Goal: Task Accomplishment & Management: Manage account settings

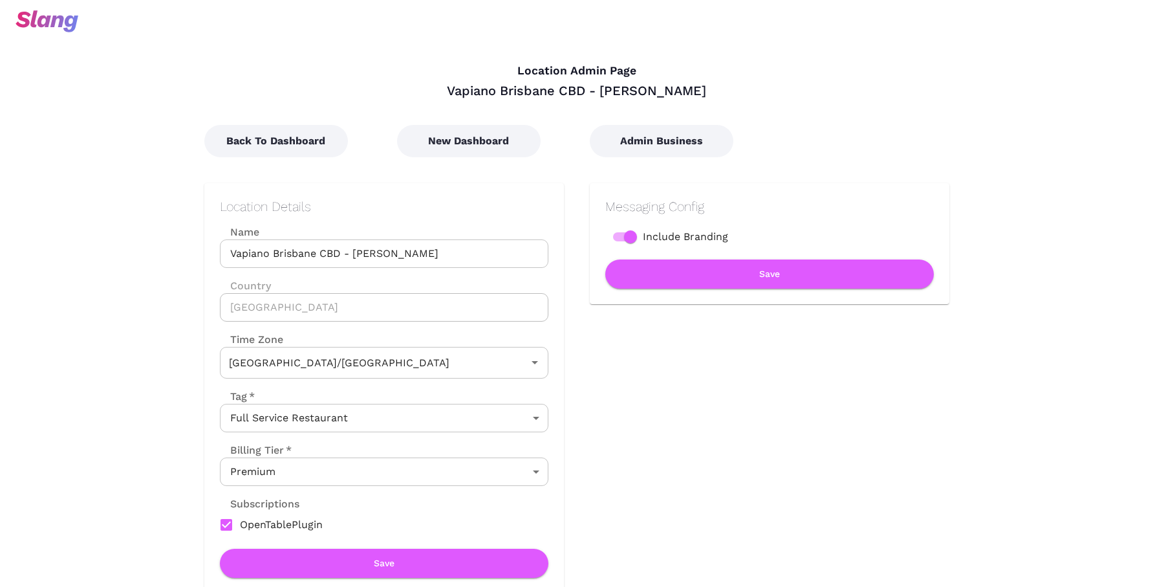
type input "Australian EST ([GEOGRAPHIC_DATA])"
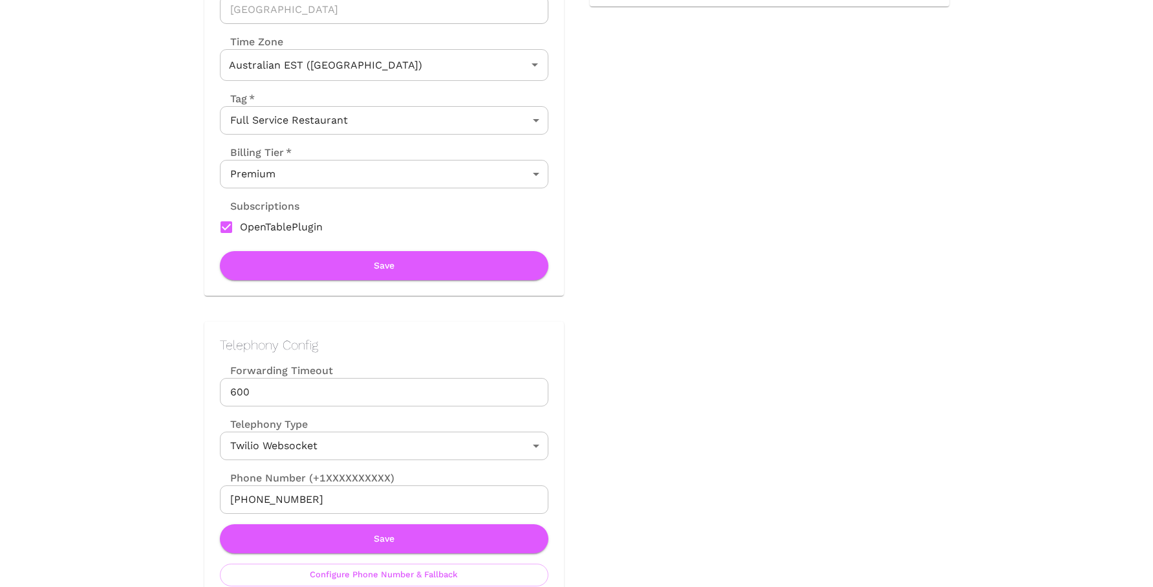
scroll to position [375, 0]
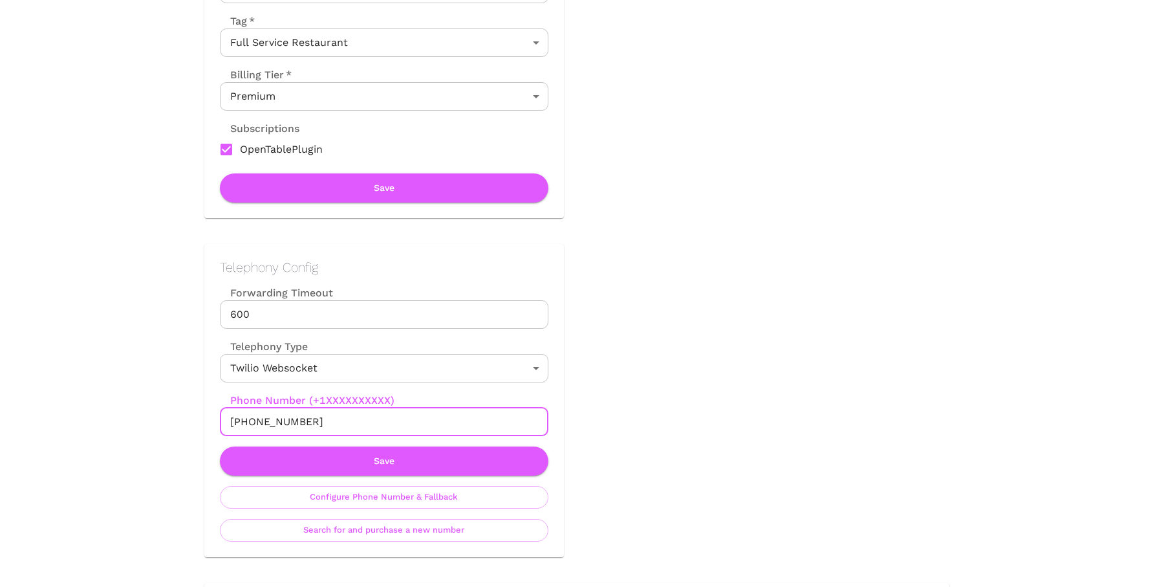
drag, startPoint x: 232, startPoint y: 420, endPoint x: 321, endPoint y: 421, distance: 89.3
click at [321, 421] on input "+61468012209" at bounding box center [384, 421] width 329 height 28
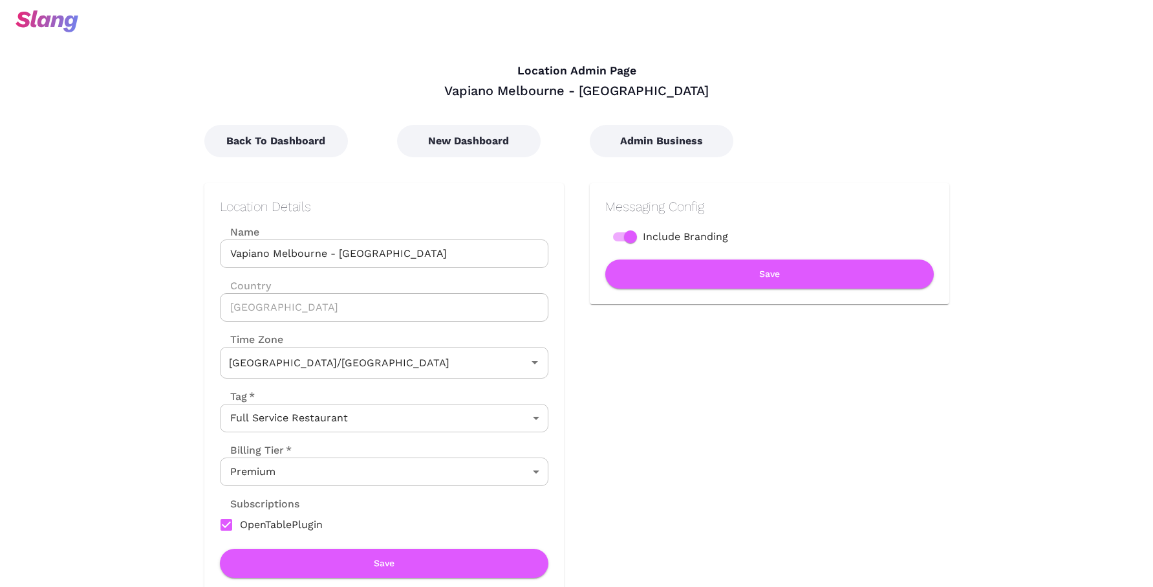
type input "Australian EST ([GEOGRAPHIC_DATA])"
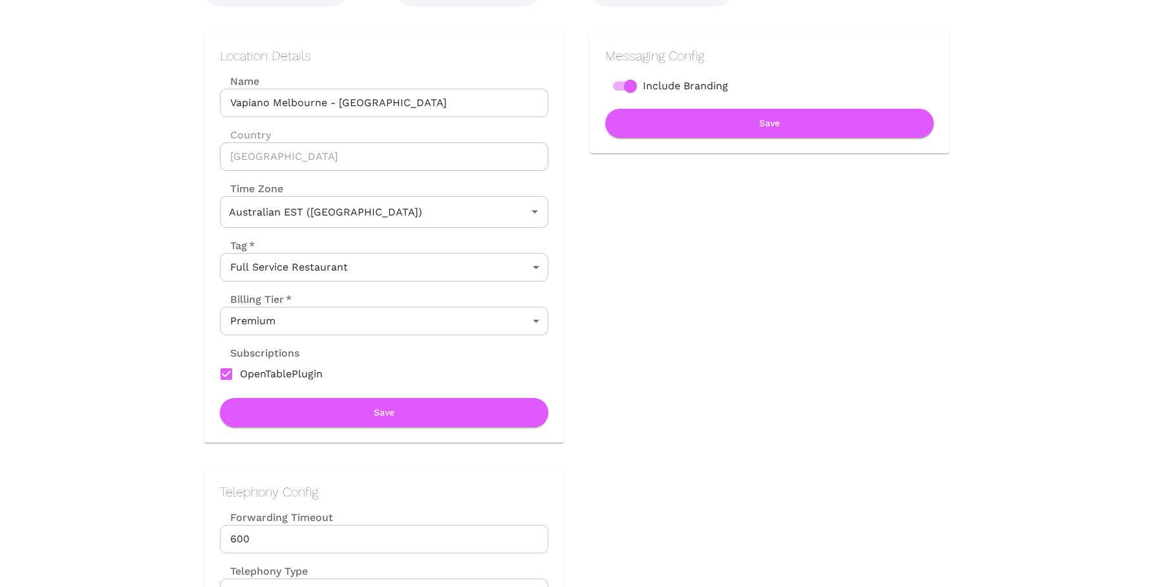
scroll to position [370, 0]
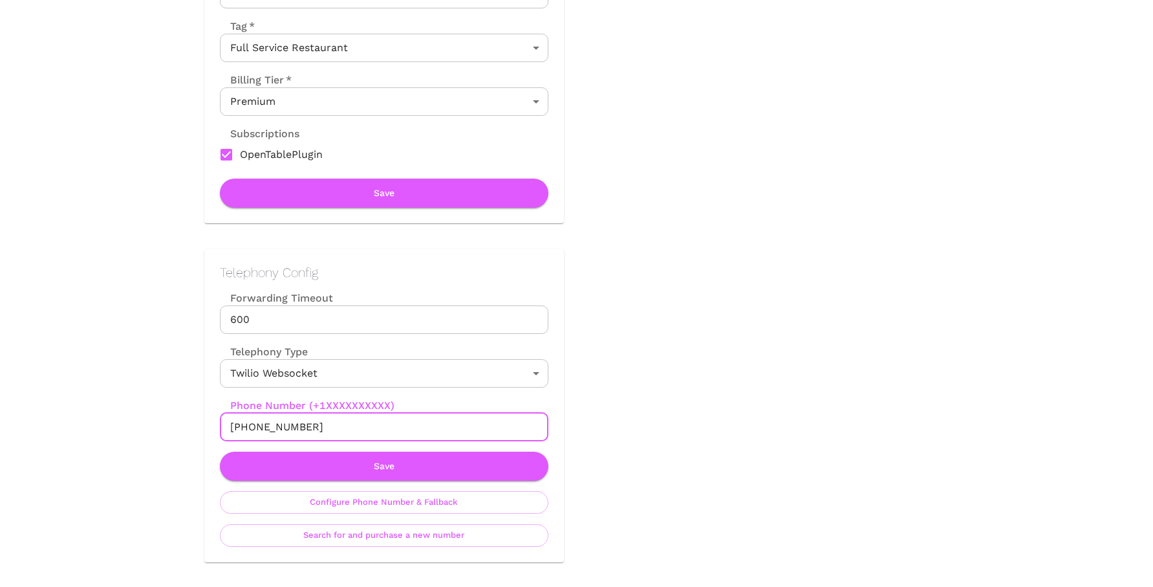
drag, startPoint x: 231, startPoint y: 425, endPoint x: 316, endPoint y: 425, distance: 84.7
click at [316, 425] on input "[PHONE_NUMBER]" at bounding box center [384, 427] width 329 height 28
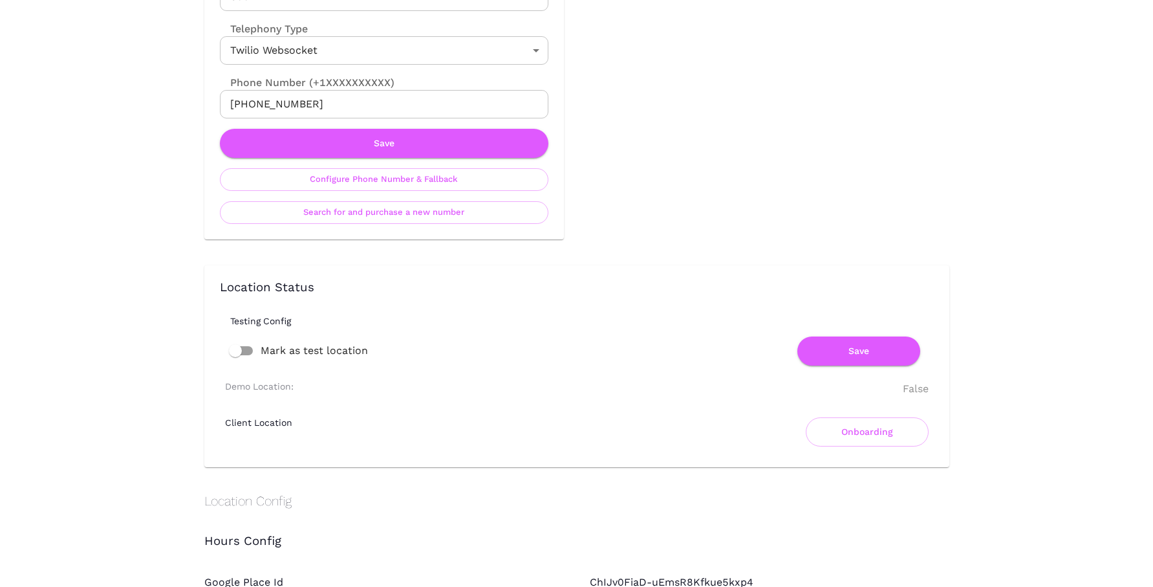
scroll to position [670, 0]
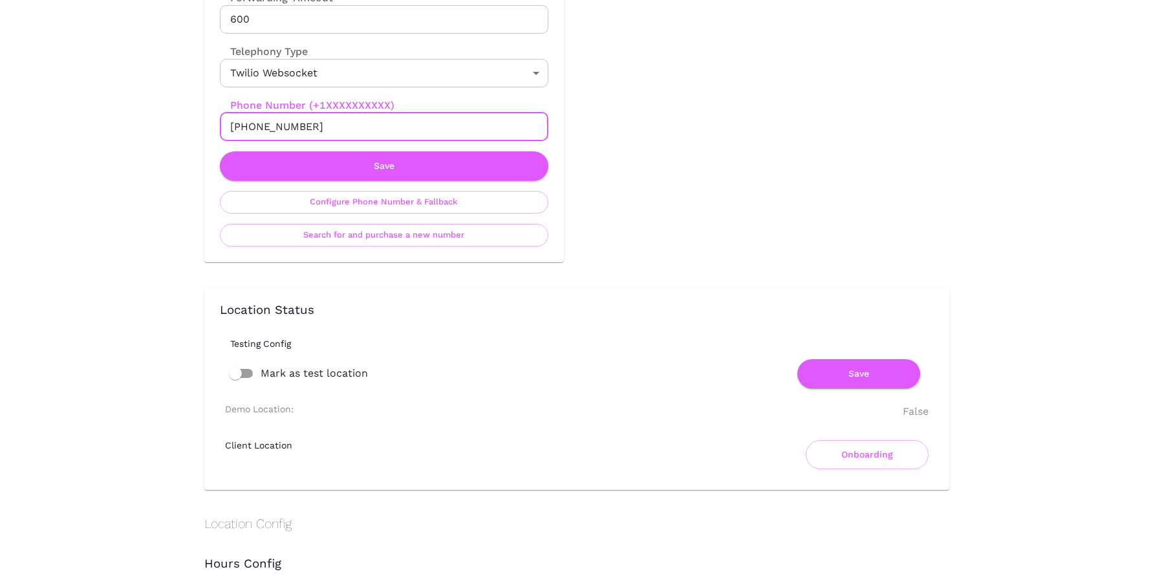
drag, startPoint x: 347, startPoint y: 125, endPoint x: 219, endPoint y: 124, distance: 127.4
click at [220, 124] on input "+61483948469" at bounding box center [384, 127] width 329 height 28
